Goal: Transaction & Acquisition: Purchase product/service

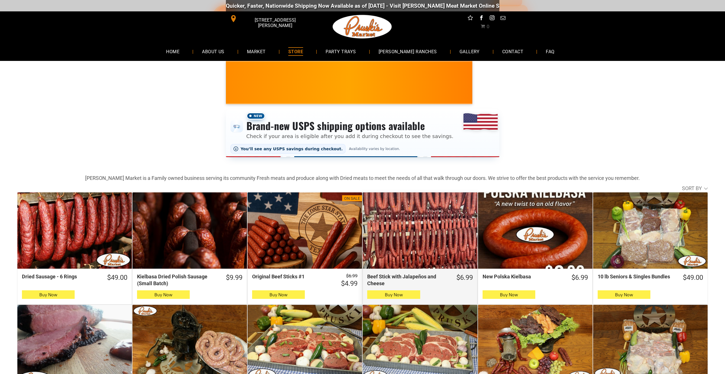
click at [430, 208] on div "Beef Stick with Jalapeños and Cheese" at bounding box center [419, 230] width 114 height 76
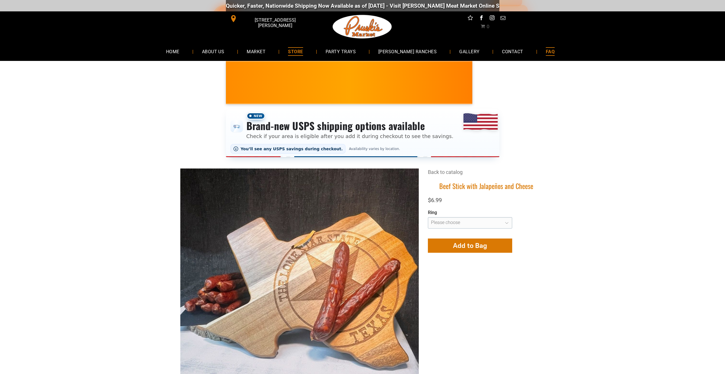
click at [537, 58] on link "FAQ" at bounding box center [550, 51] width 26 height 15
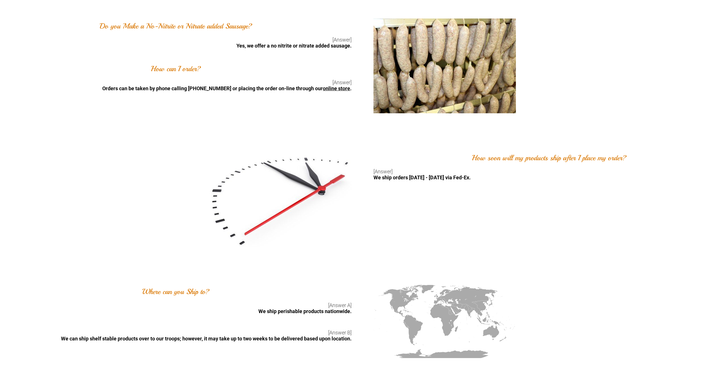
scroll to position [712, 0]
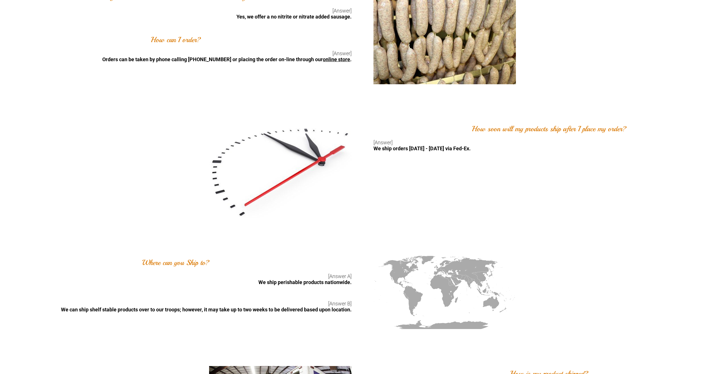
click at [335, 58] on link "online store" at bounding box center [336, 59] width 27 height 6
